Goal: Find specific page/section: Find specific page/section

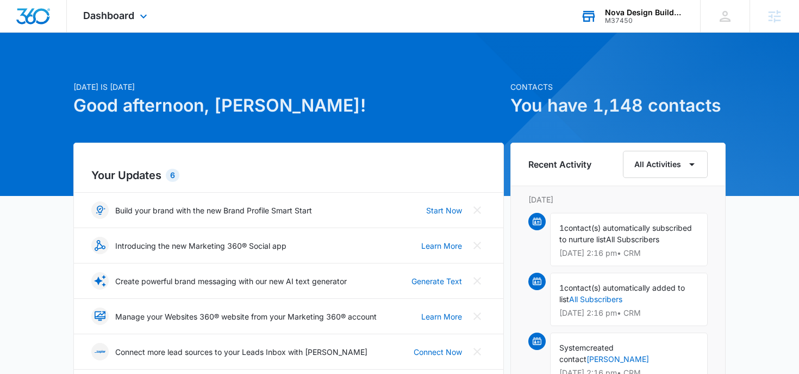
click at [642, 14] on div "Nova Design Builders" at bounding box center [644, 12] width 79 height 9
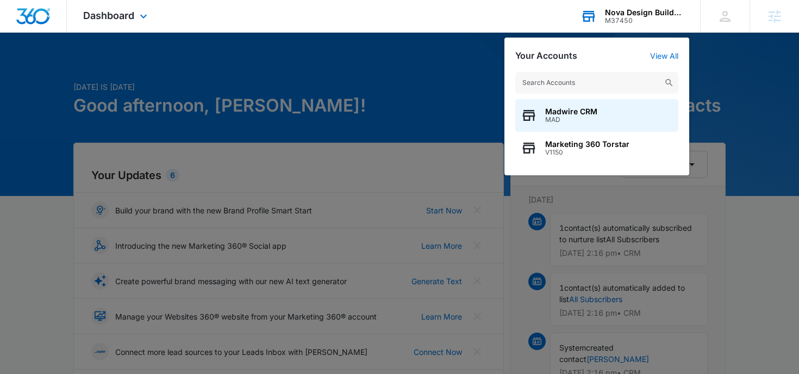
click at [571, 81] on input "text" at bounding box center [597, 83] width 163 height 22
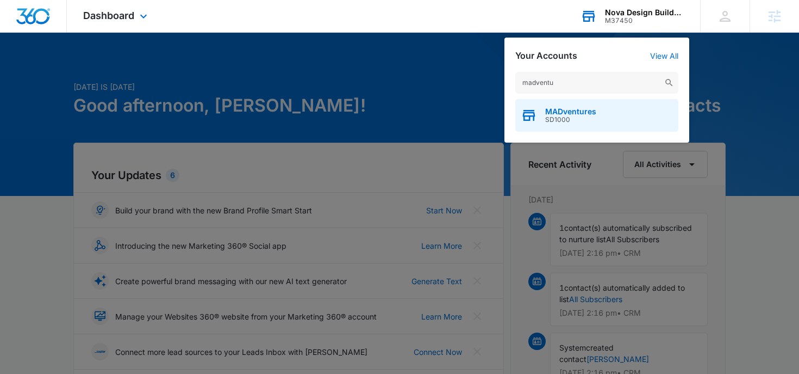
type input "madventu"
click at [557, 113] on span "MADventures" at bounding box center [570, 111] width 51 height 9
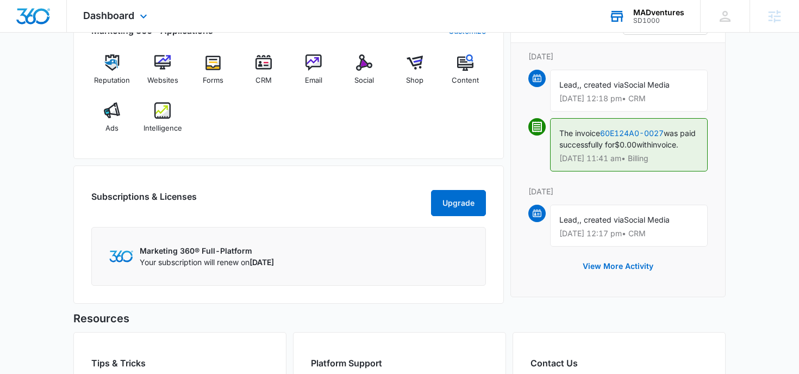
scroll to position [774, 0]
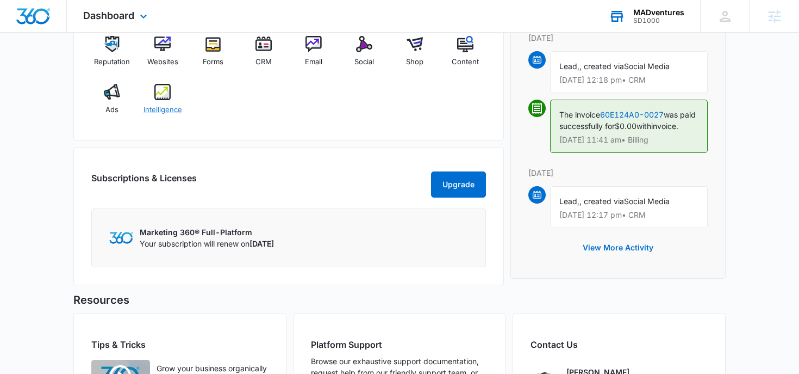
click at [155, 94] on img at bounding box center [162, 92] width 16 height 16
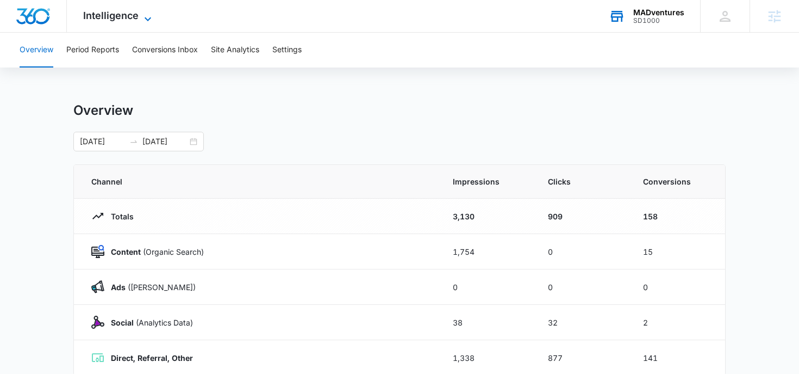
click at [117, 17] on span "Intelligence" at bounding box center [110, 15] width 55 height 11
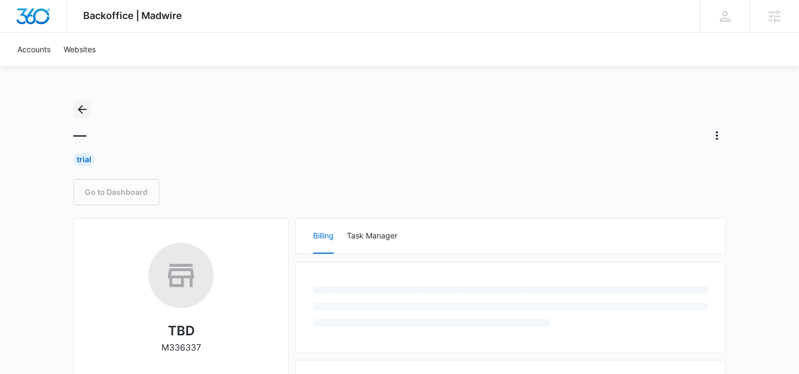
click at [83, 106] on icon "Back" at bounding box center [82, 109] width 13 height 13
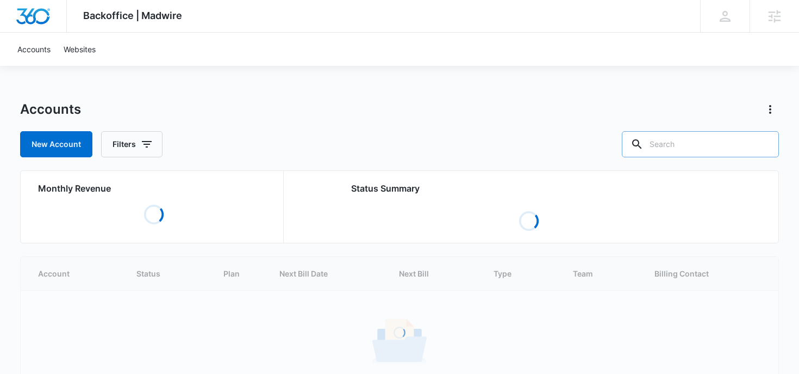
click at [692, 138] on input "text" at bounding box center [700, 144] width 157 height 26
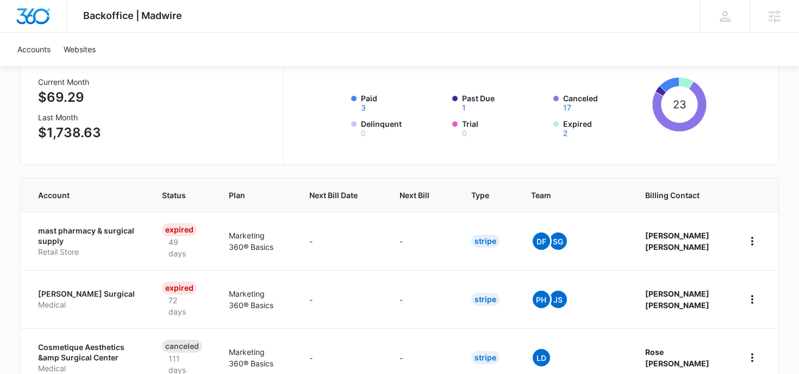
scroll to position [130, 0]
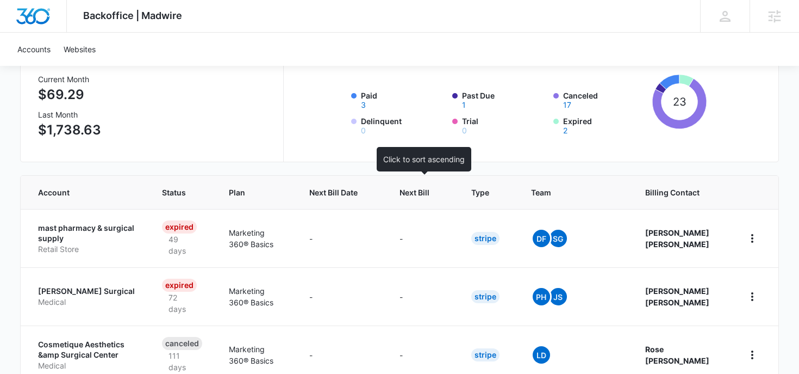
click at [424, 191] on span "Next Bill" at bounding box center [415, 192] width 30 height 11
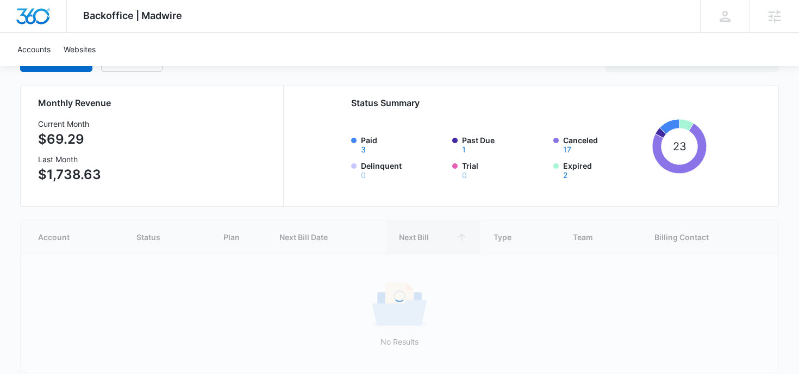
scroll to position [127, 0]
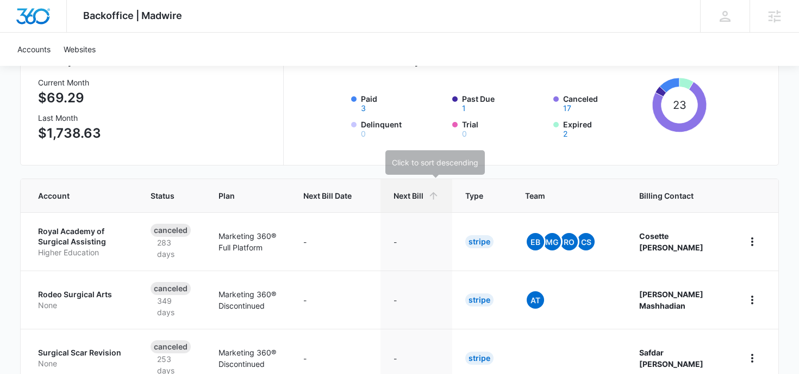
click at [440, 205] on th "Next Bill" at bounding box center [417, 195] width 72 height 33
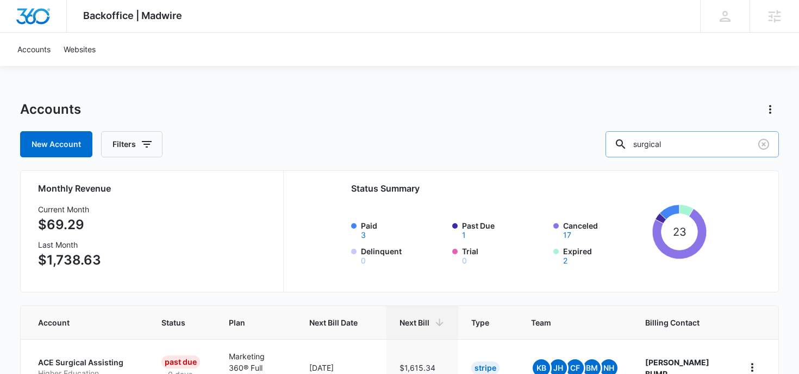
click at [708, 142] on input "surgical" at bounding box center [692, 144] width 173 height 26
type input "surgery"
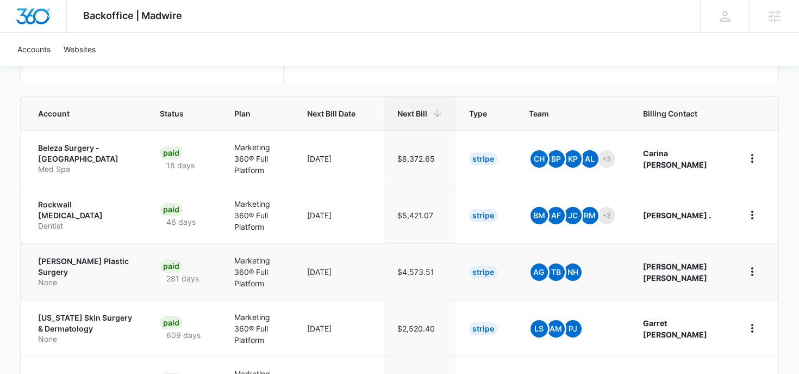
scroll to position [210, 0]
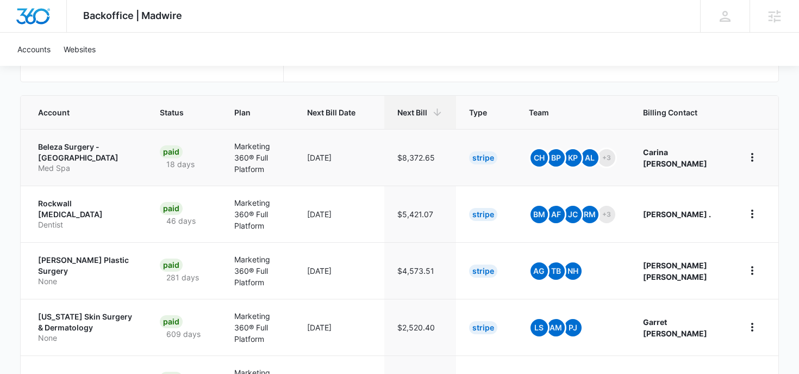
click at [102, 151] on p "Beleza Surgery - [GEOGRAPHIC_DATA]" at bounding box center [86, 151] width 96 height 21
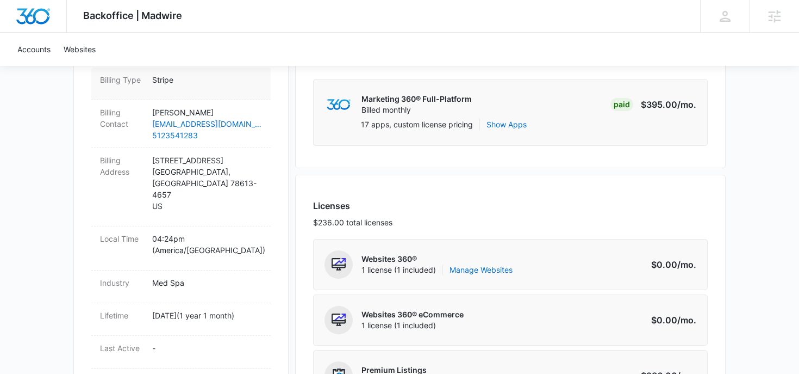
scroll to position [381, 0]
